Goal: Task Accomplishment & Management: Use online tool/utility

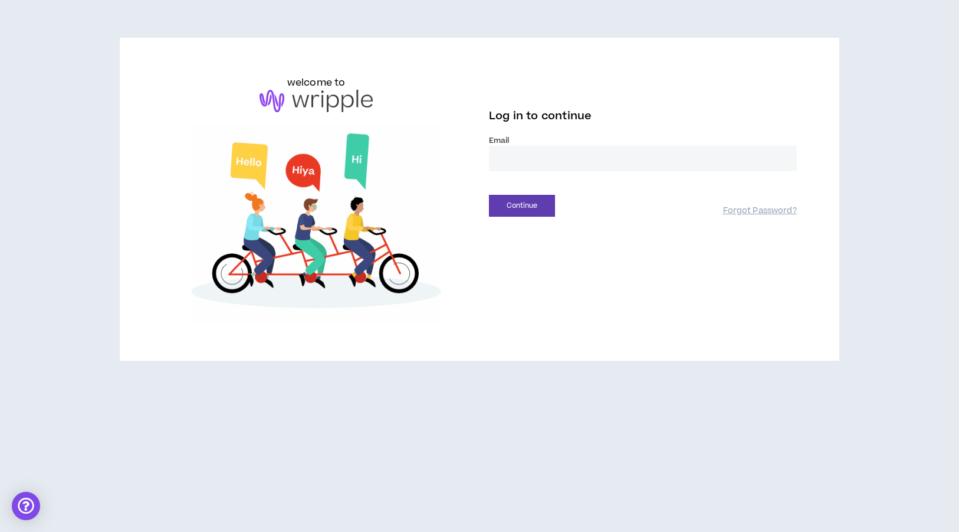
click at [543, 173] on div "Email *" at bounding box center [643, 157] width 308 height 45
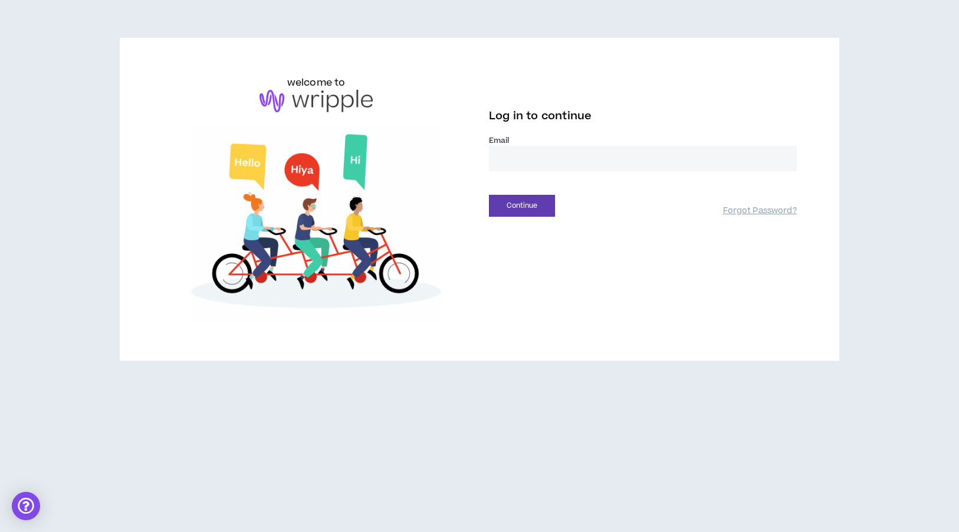
click at [543, 163] on input "email" at bounding box center [643, 158] width 308 height 25
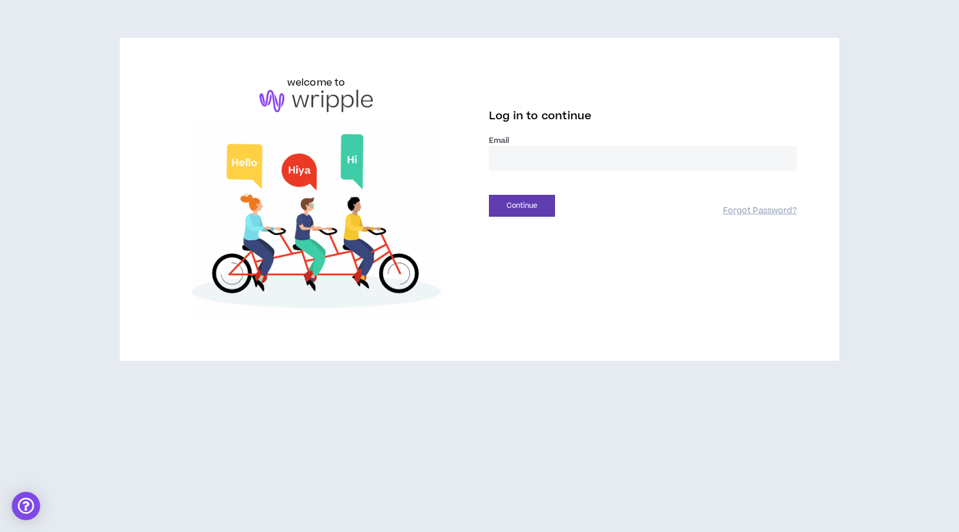
type input "**********"
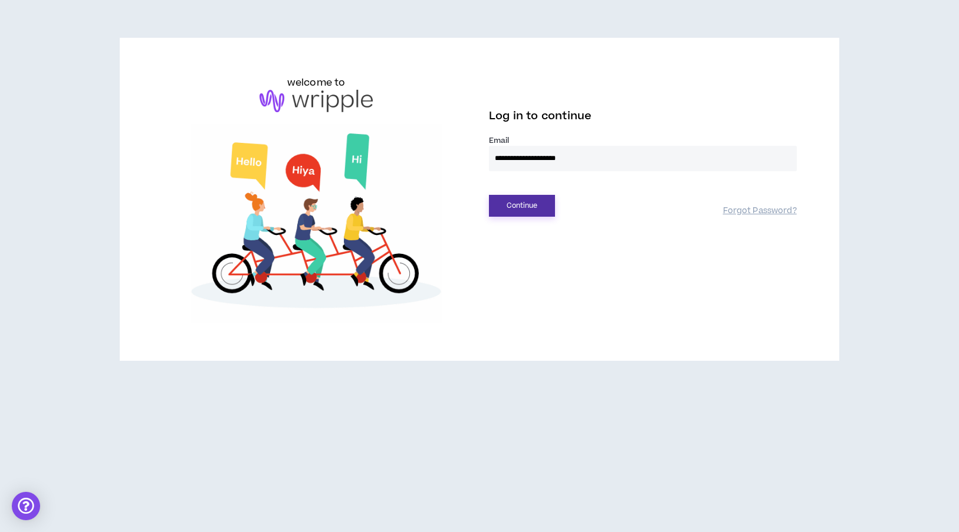
click at [550, 205] on button "Continue" at bounding box center [522, 206] width 66 height 22
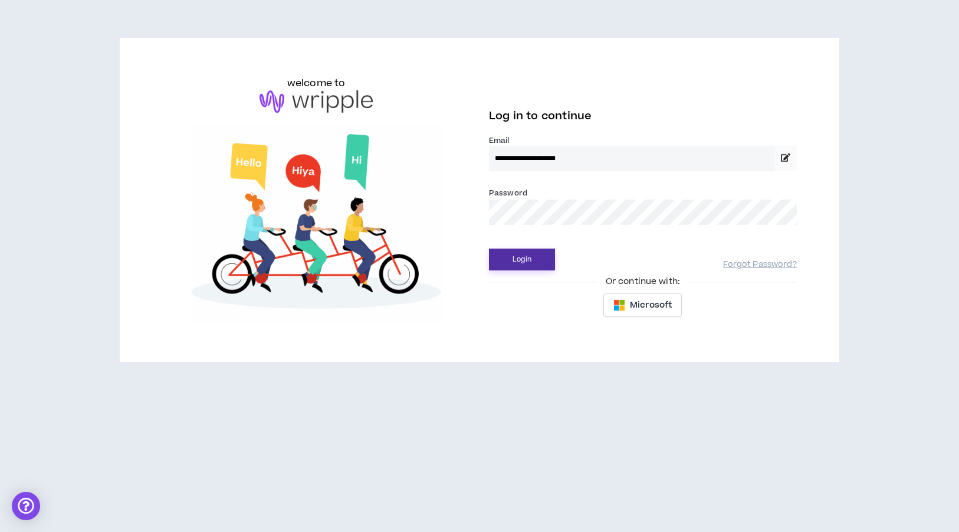
click at [520, 267] on button "Login" at bounding box center [522, 259] width 66 height 22
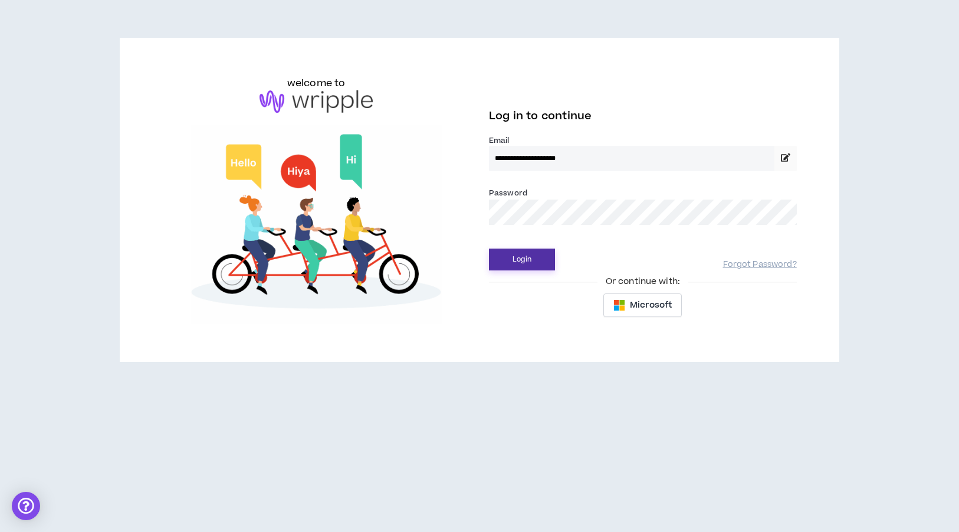
click at [540, 261] on button "Login" at bounding box center [522, 259] width 66 height 22
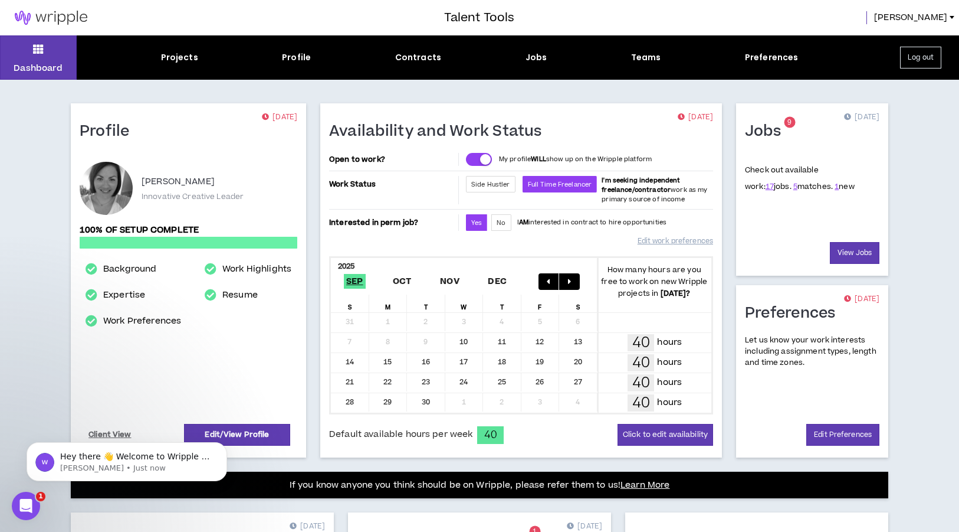
click at [530, 65] on div "Dashboard Projects Profile Contracts Jobs Teams Preferences Log out" at bounding box center [479, 57] width 959 height 44
click at [531, 62] on div "Jobs" at bounding box center [537, 57] width 22 height 12
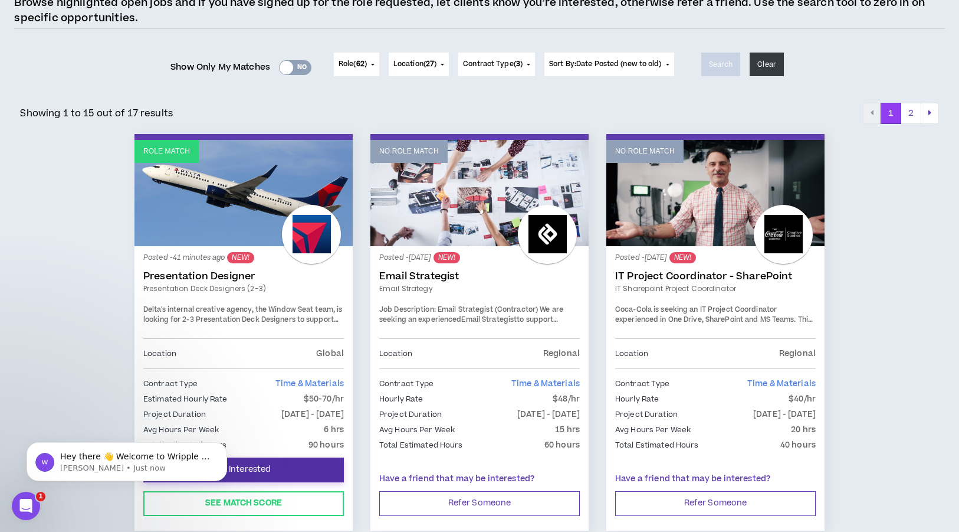
scroll to position [99, 0]
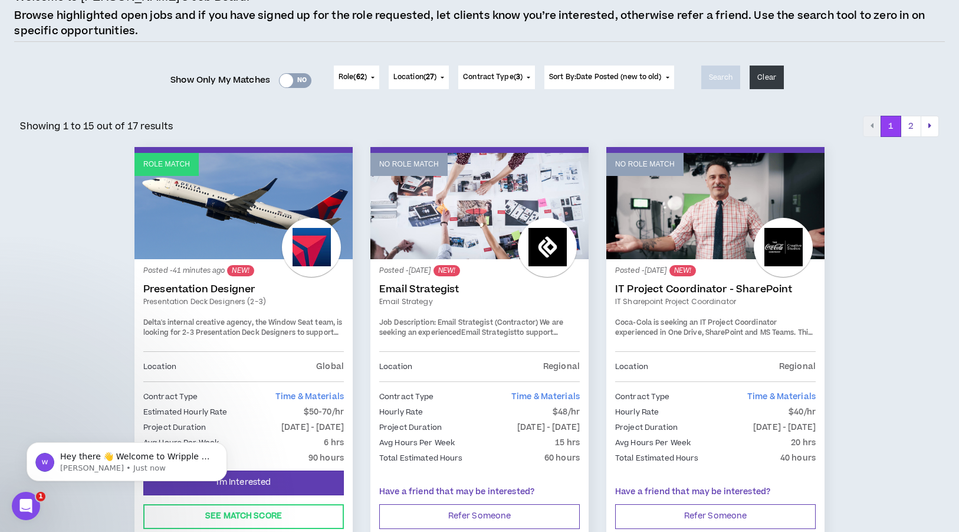
click at [370, 76] on button "Role ( 62 )" at bounding box center [356, 77] width 45 height 24
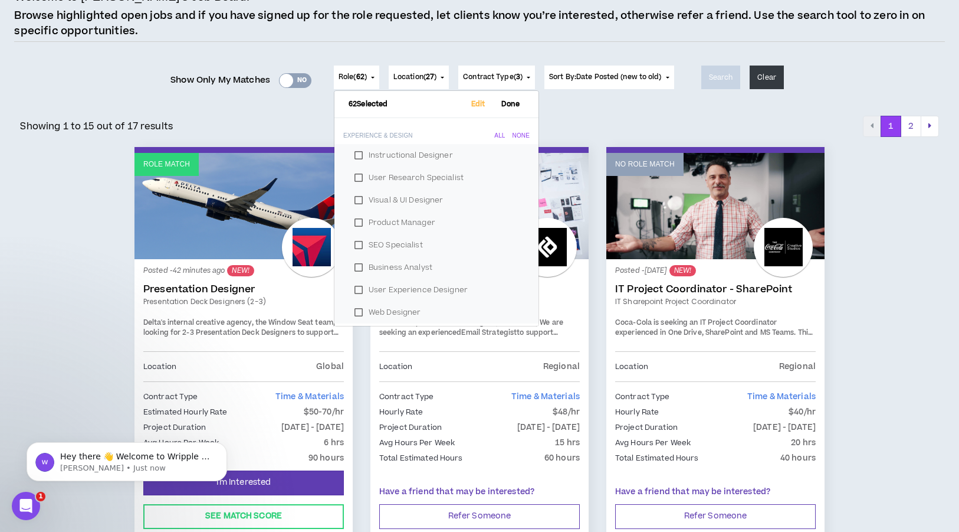
click at [309, 120] on div "Showing 1 to 15 out of 17 results 1 2" at bounding box center [479, 126] width 919 height 21
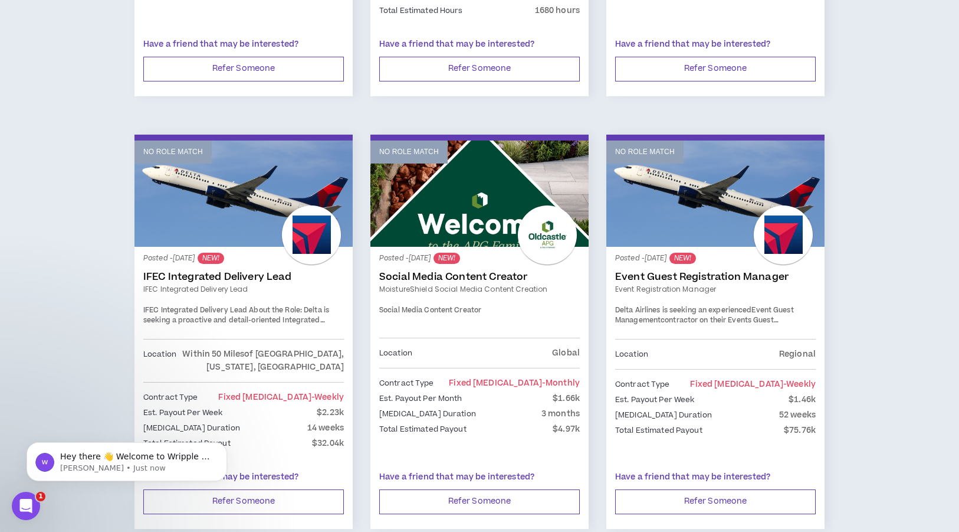
scroll to position [1005, 0]
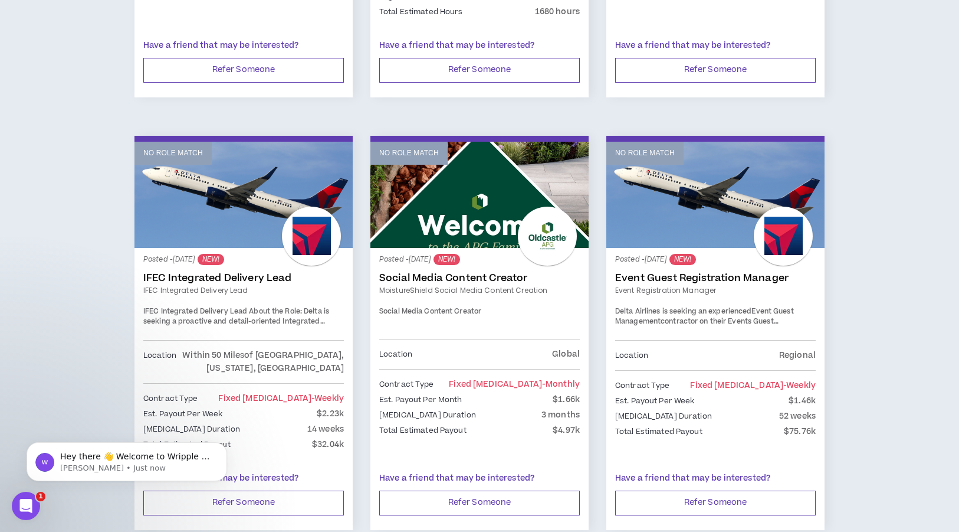
click at [704, 257] on div "Posted - [DATE] NEW! Event Guest Registration Manager Event Registration Manage…" at bounding box center [715, 298] width 201 height 83
click at [704, 272] on link "Event Guest Registration Manager" at bounding box center [715, 278] width 201 height 12
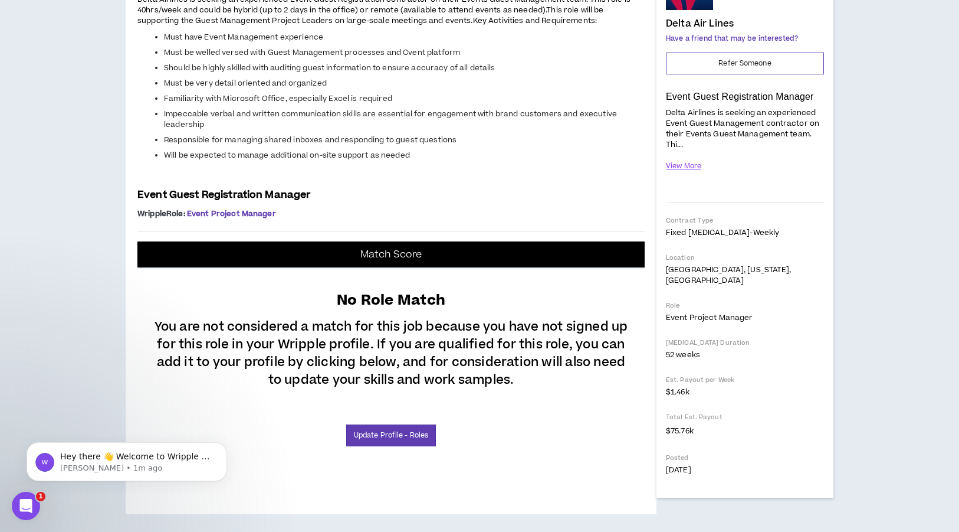
scroll to position [445, 0]
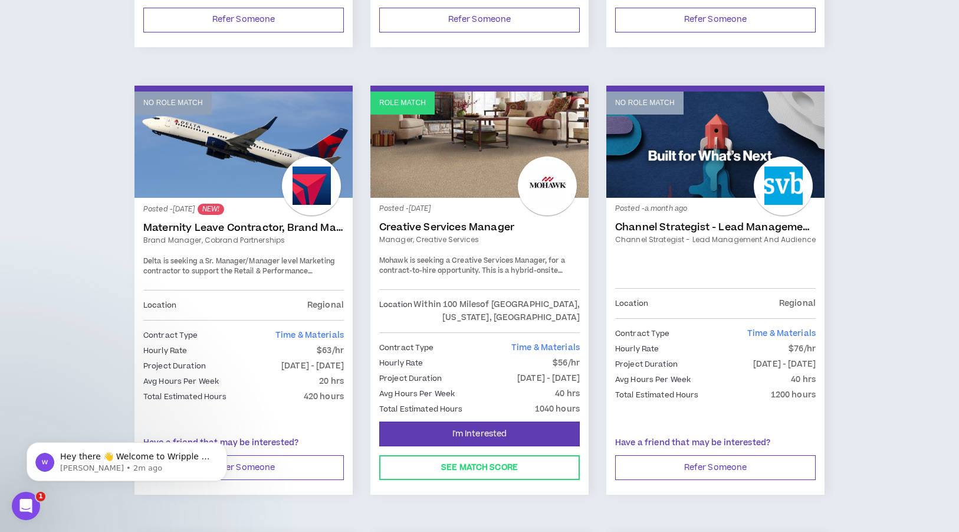
scroll to position [1490, 0]
